Goal: Communication & Community: Answer question/provide support

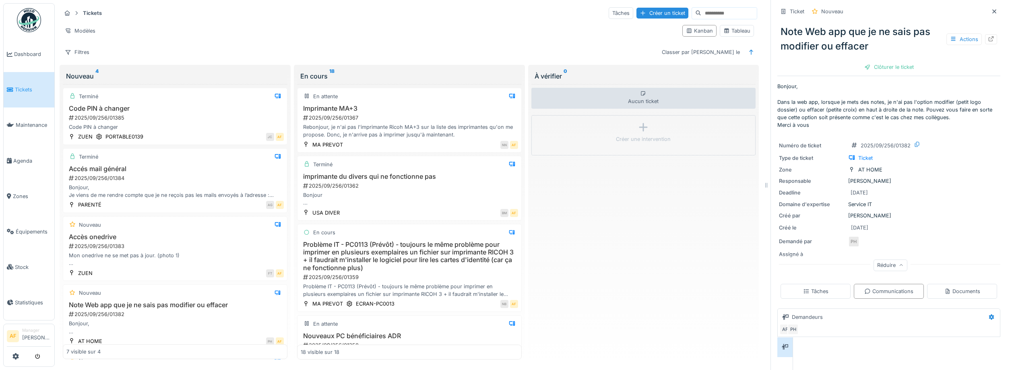
scroll to position [137, 0]
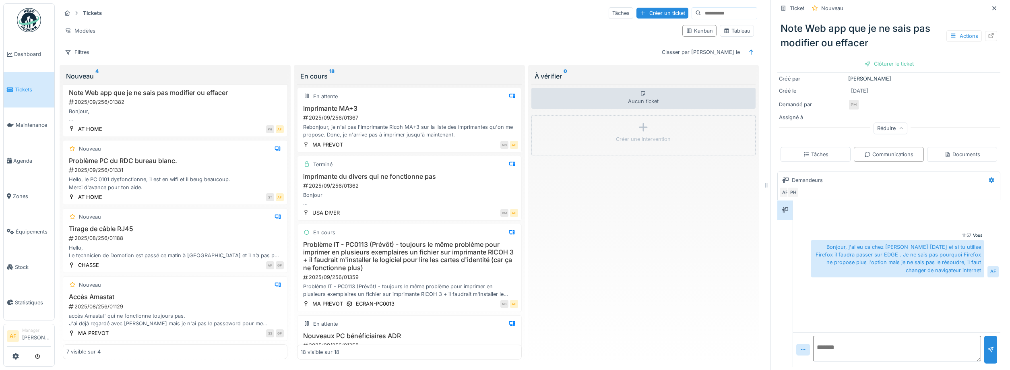
click at [36, 88] on span "Tickets" at bounding box center [33, 90] width 36 height 8
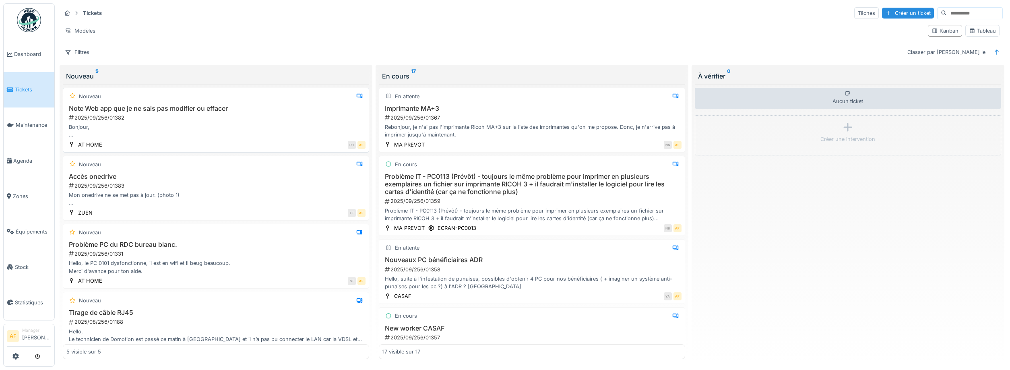
click at [213, 128] on div "Bonjour, Dans la web app, lorsque je mets des notes, je n'ai pas l'option modif…" at bounding box center [215, 130] width 299 height 15
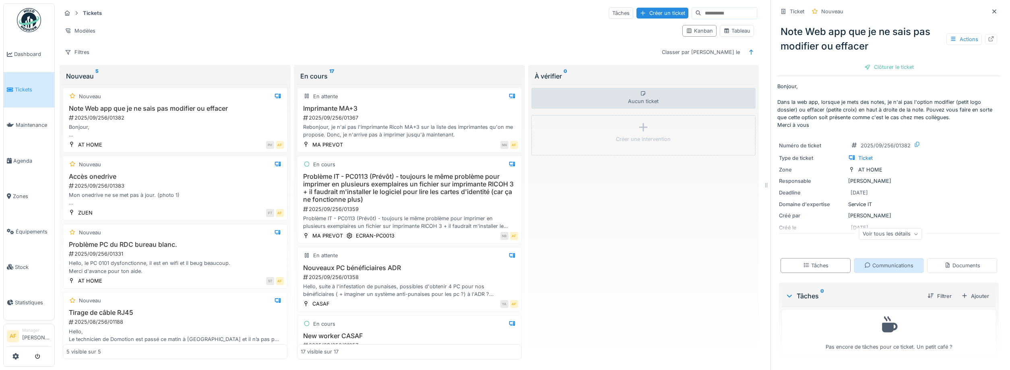
click at [880, 265] on div "Communications" at bounding box center [888, 266] width 49 height 8
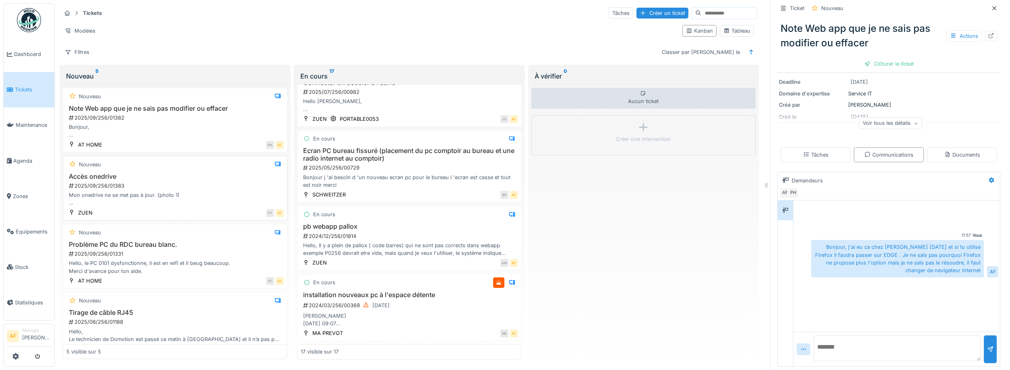
click at [242, 182] on div "Accès onedrive 2025/09/256/01383 Mon onedrive ne se met pas à jour. (photo 1) E…" at bounding box center [174, 190] width 217 height 34
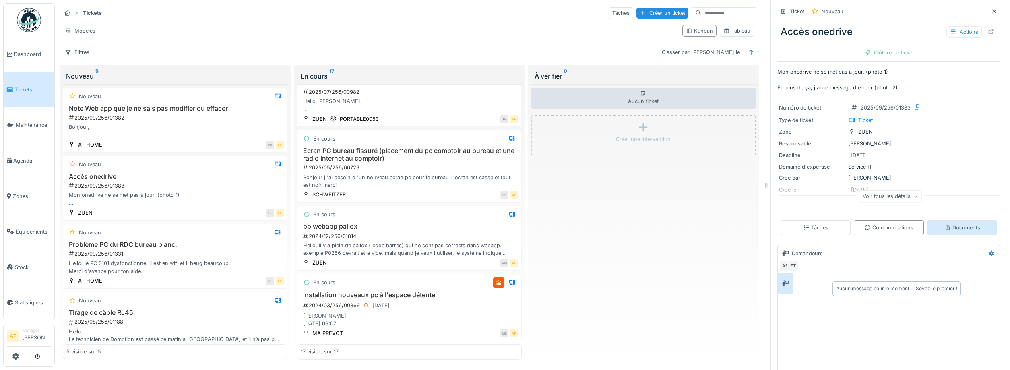
click at [949, 229] on icon at bounding box center [948, 227] width 4 height 5
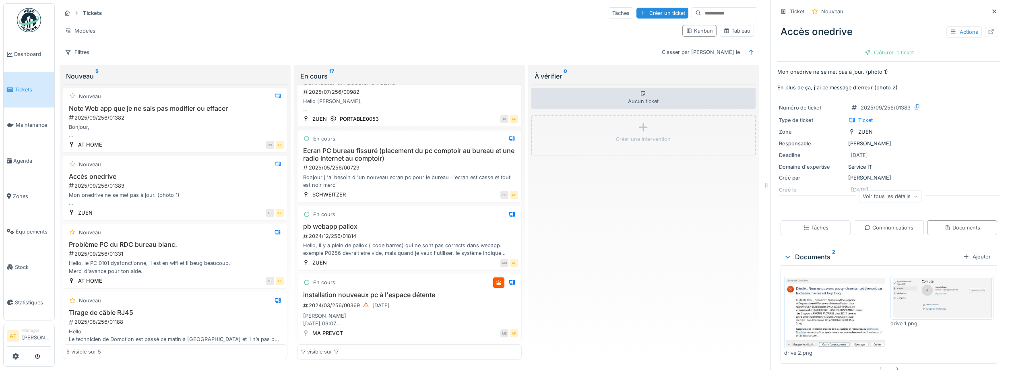
scroll to position [19, 0]
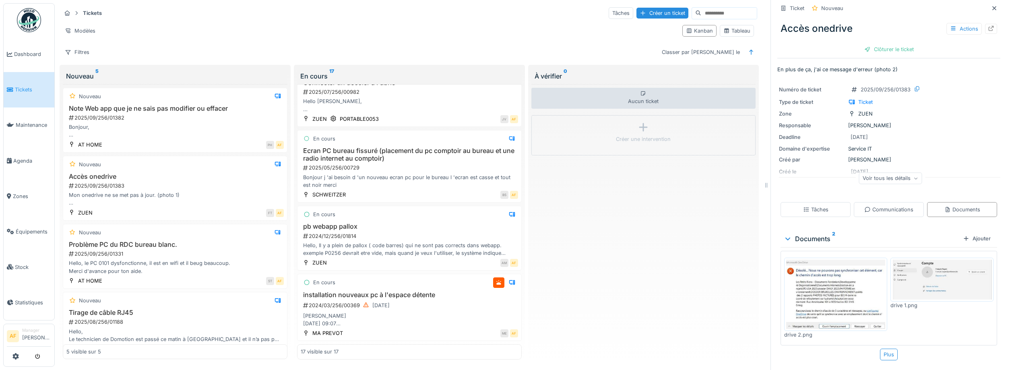
click at [930, 276] on img at bounding box center [942, 280] width 99 height 40
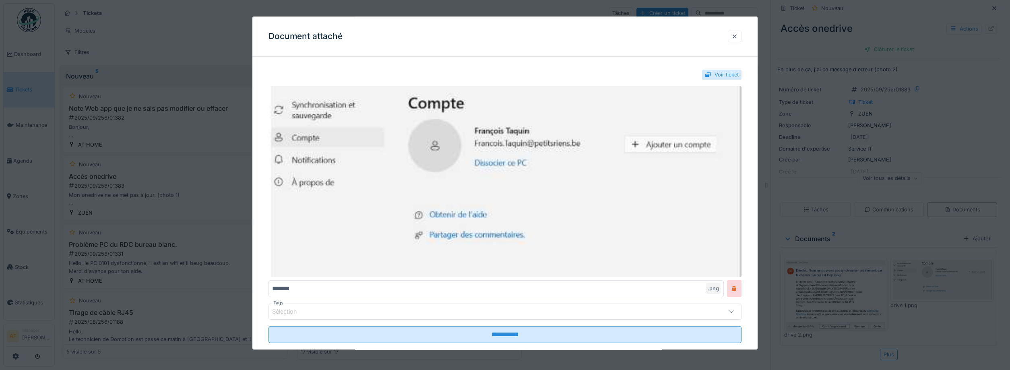
click at [918, 213] on div at bounding box center [505, 185] width 1010 height 370
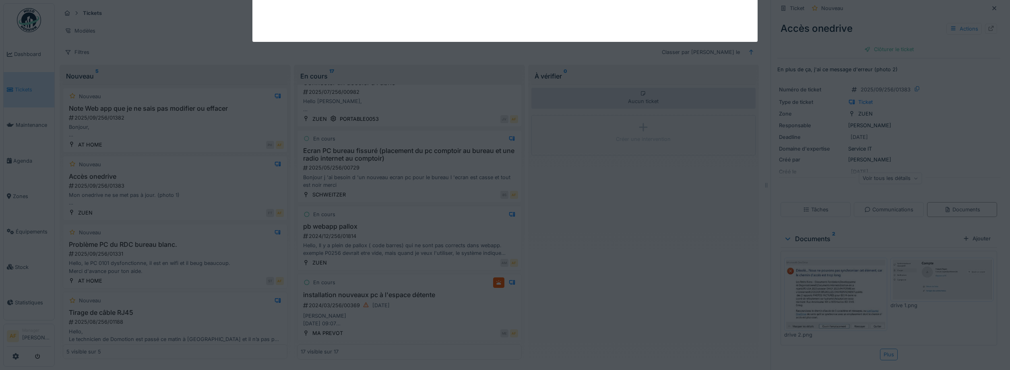
click at [854, 278] on img at bounding box center [835, 294] width 99 height 69
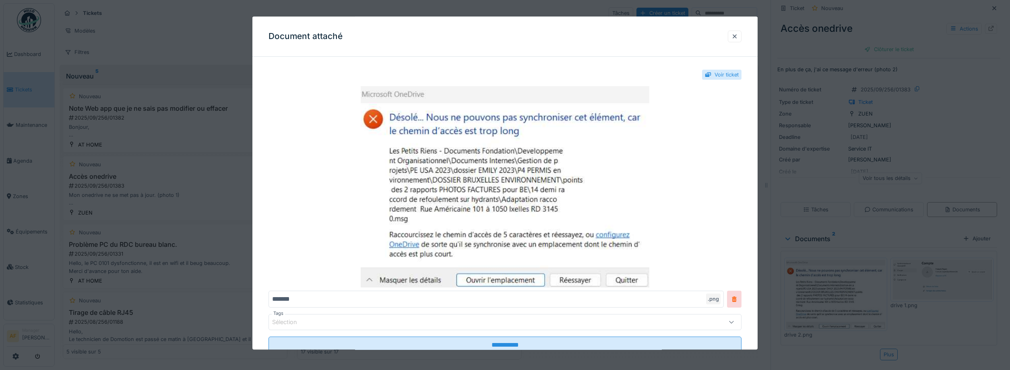
click at [839, 174] on div at bounding box center [505, 185] width 1010 height 370
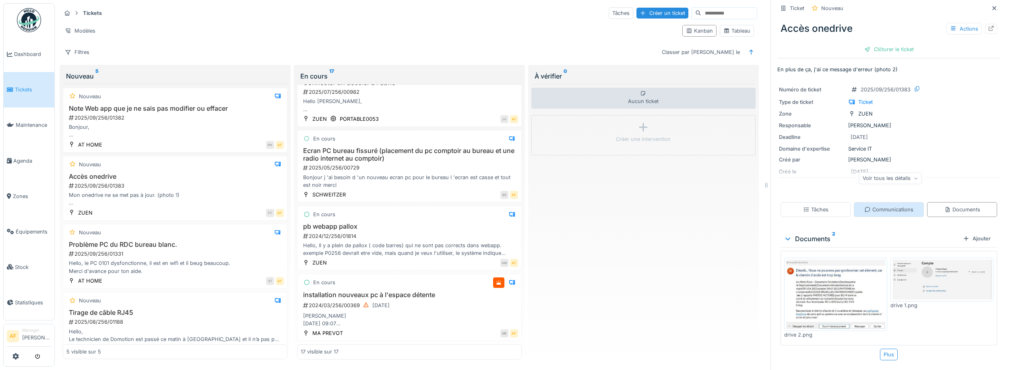
click at [895, 209] on div "Communications" at bounding box center [888, 210] width 49 height 8
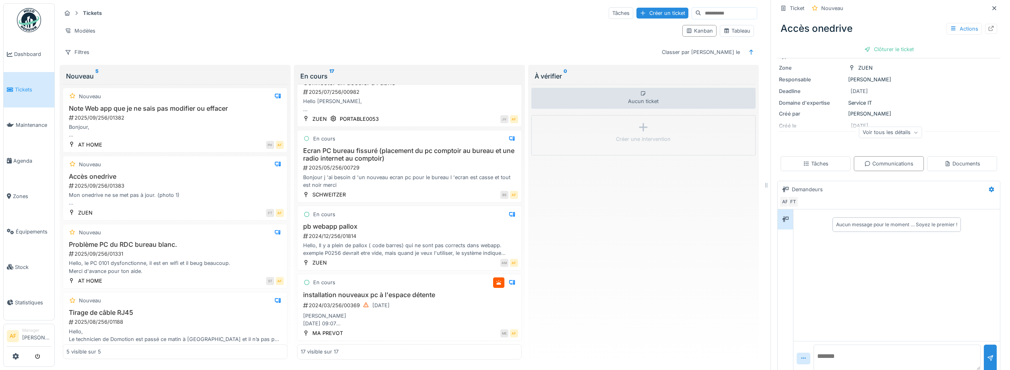
scroll to position [74, 0]
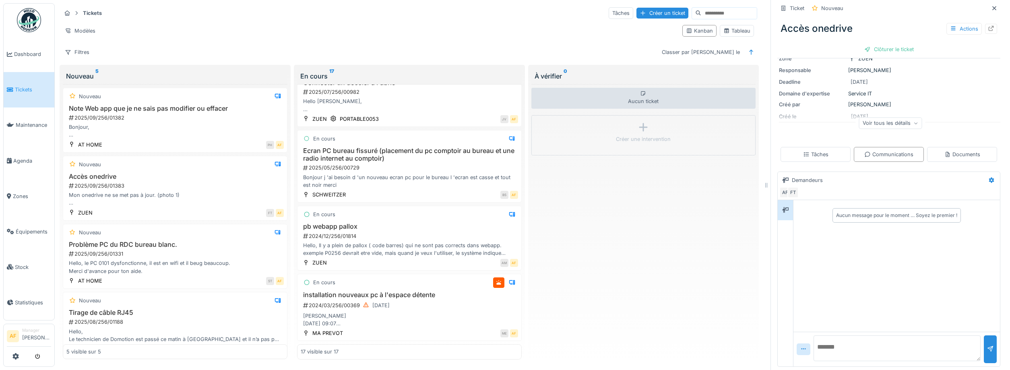
drag, startPoint x: 877, startPoint y: 354, endPoint x: 872, endPoint y: 350, distance: 6.3
click at [878, 354] on textarea at bounding box center [897, 348] width 167 height 26
click at [919, 356] on textarea "**********" at bounding box center [897, 348] width 167 height 26
type textarea "**********"
click at [949, 152] on icon at bounding box center [948, 154] width 6 height 5
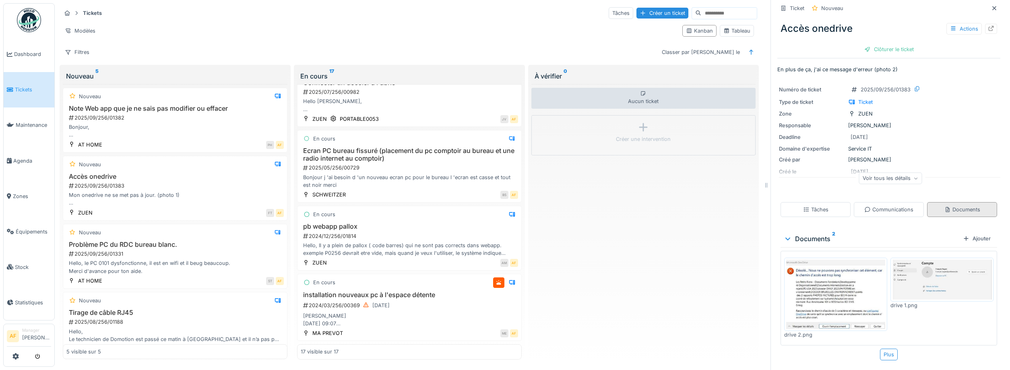
scroll to position [19, 0]
click at [841, 282] on img at bounding box center [835, 294] width 99 height 69
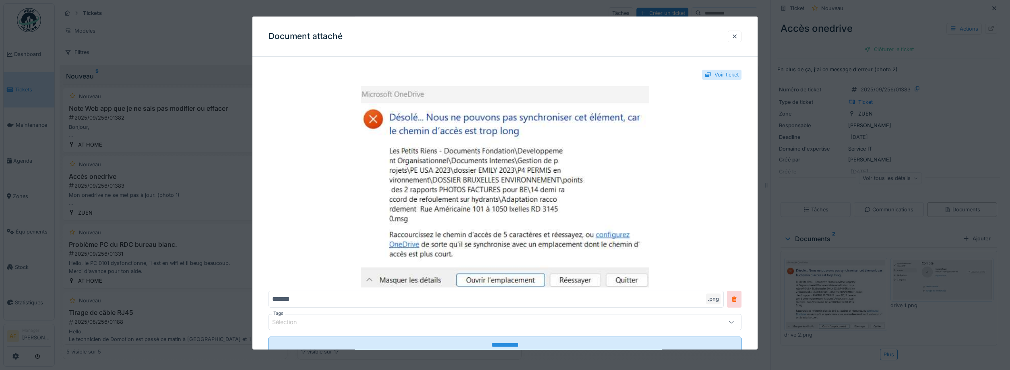
click at [892, 215] on div at bounding box center [505, 185] width 1010 height 370
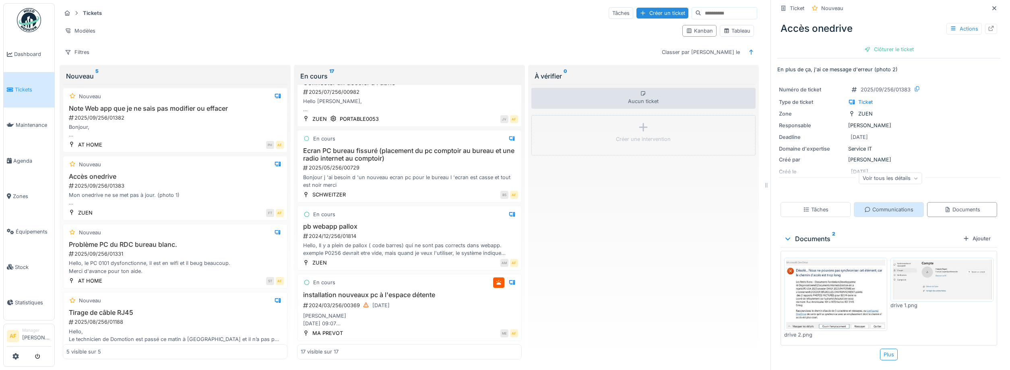
click at [895, 209] on div "Communications" at bounding box center [888, 210] width 49 height 8
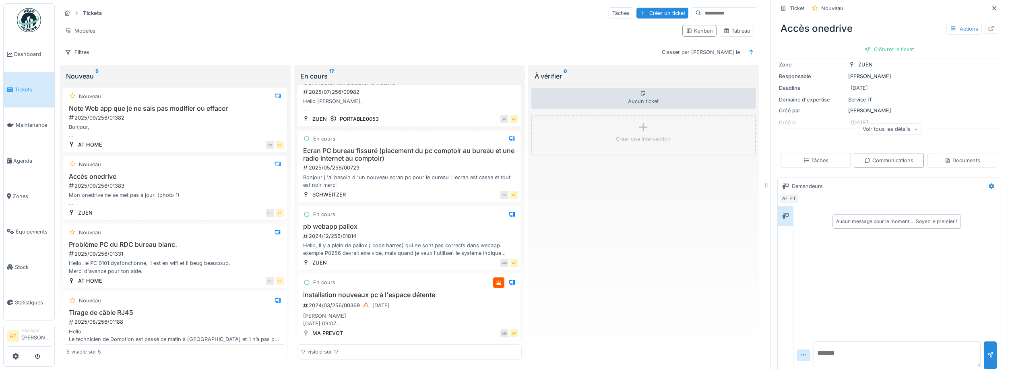
scroll to position [74, 0]
click at [884, 351] on textarea at bounding box center [897, 348] width 167 height 26
paste textarea "**********"
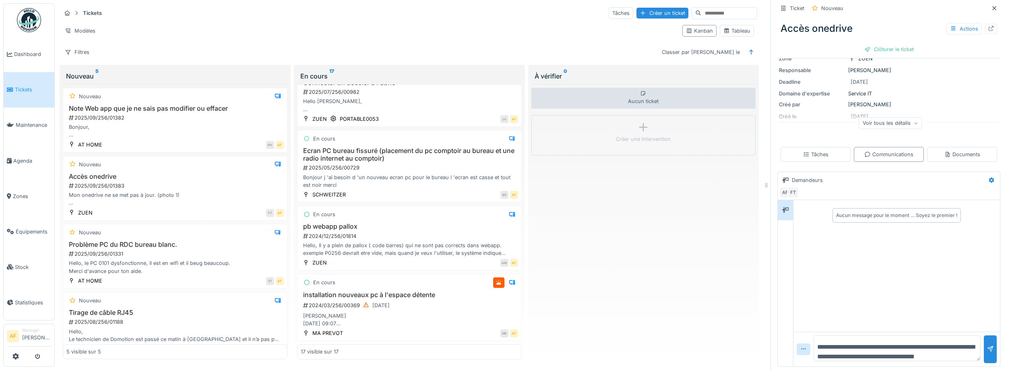
scroll to position [10, 0]
type textarea "**********"
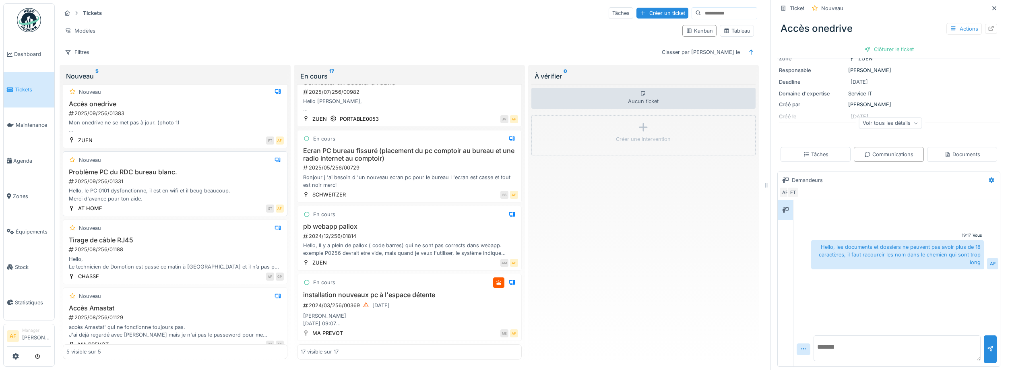
scroll to position [84, 0]
